Goal: Task Accomplishment & Management: Manage account settings

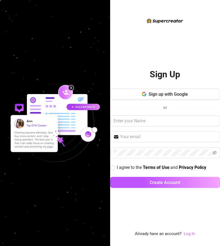
click at [190, 233] on link "Log In" at bounding box center [189, 233] width 11 height 5
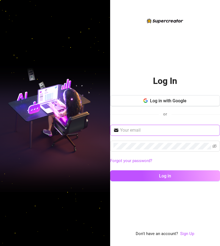
click at [185, 131] on input "text" at bounding box center [168, 130] width 97 height 7
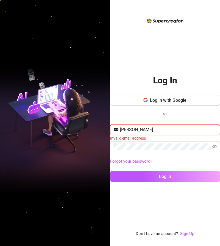
type input "brookes"
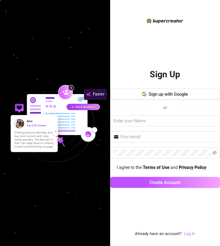
click at [188, 234] on link "Log In" at bounding box center [189, 233] width 11 height 5
click at [163, 121] on input "text" at bounding box center [165, 121] width 110 height 11
click at [191, 235] on link "Log In" at bounding box center [189, 233] width 11 height 5
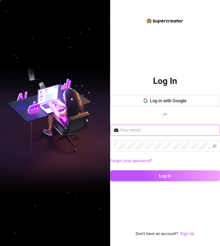
click at [164, 130] on input "text" at bounding box center [168, 130] width 97 height 7
type input "[EMAIL_ADDRESS][DOMAIN_NAME]"
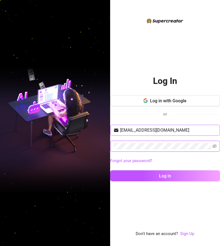
click at [110, 170] on button "Log in" at bounding box center [165, 175] width 110 height 11
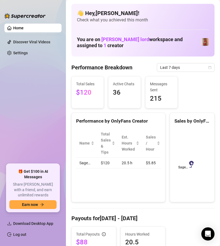
click at [22, 28] on link "Home" at bounding box center [18, 28] width 10 height 4
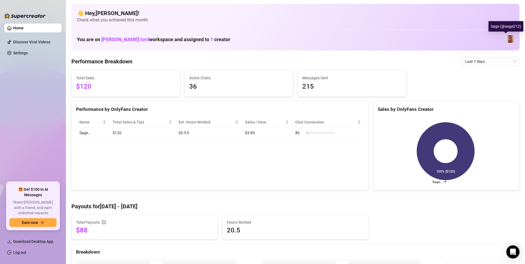
click at [219, 41] on img at bounding box center [510, 39] width 8 height 8
click at [213, 40] on span "1" at bounding box center [211, 39] width 3 height 6
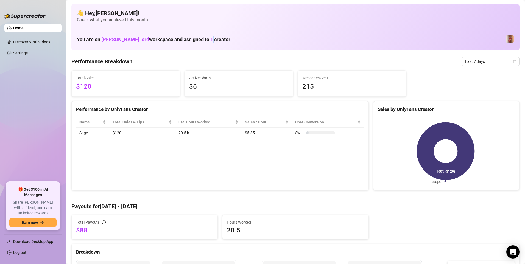
click at [213, 40] on span "1" at bounding box center [211, 39] width 3 height 6
click at [213, 39] on span "1" at bounding box center [211, 39] width 3 height 6
click at [141, 38] on span "[PERSON_NAME] lord" at bounding box center [125, 39] width 48 height 6
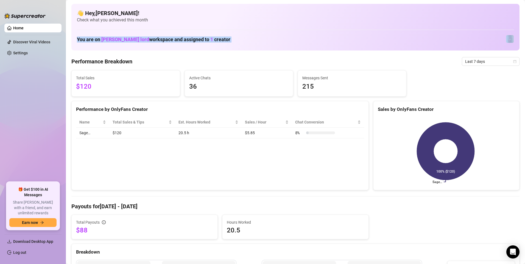
click at [141, 38] on span "[PERSON_NAME] lord" at bounding box center [125, 39] width 48 height 6
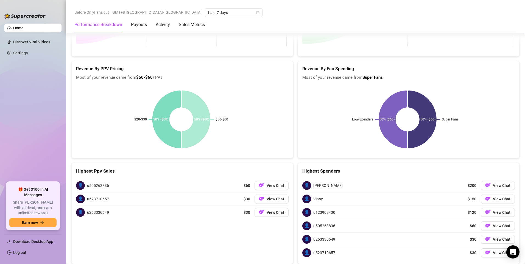
scroll to position [702, 0]
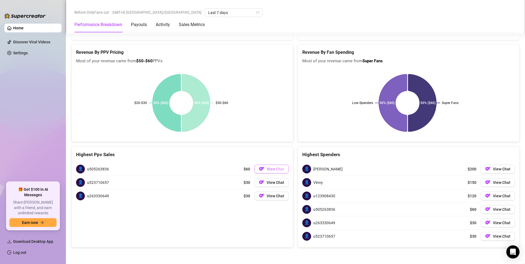
click at [219, 168] on span "View Chat" at bounding box center [275, 169] width 18 height 4
click at [28, 243] on span "Download Desktop App" at bounding box center [33, 241] width 40 height 4
